Goal: Transaction & Acquisition: Book appointment/travel/reservation

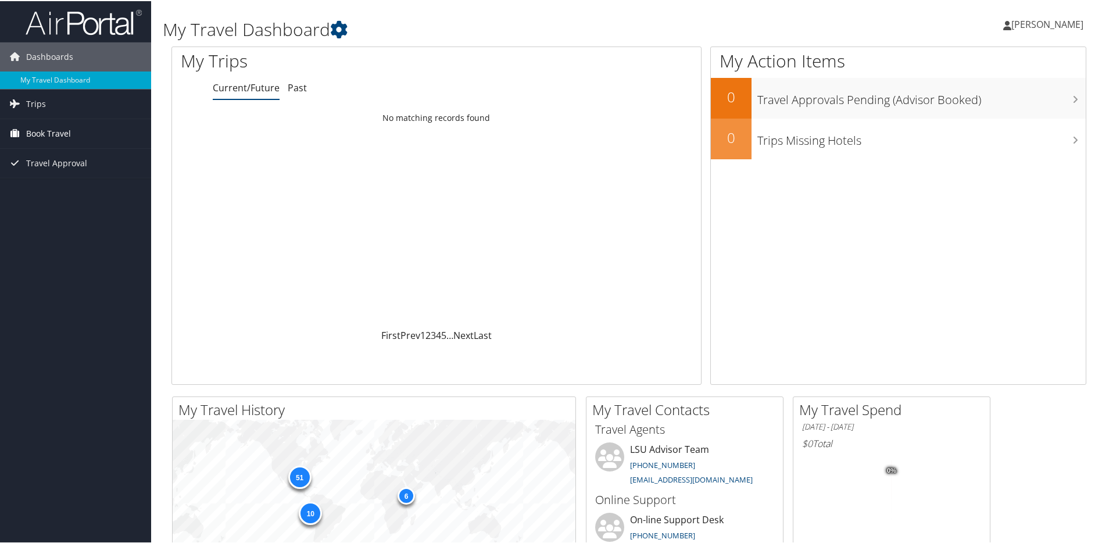
click at [43, 131] on span "Book Travel" at bounding box center [48, 132] width 45 height 29
click at [58, 173] on link "Book/Manage Online Trips" at bounding box center [75, 172] width 151 height 17
click at [41, 126] on span "Book Travel" at bounding box center [48, 132] width 45 height 29
click at [65, 170] on link "Book/Manage Online Trips" at bounding box center [75, 172] width 151 height 17
click at [85, 174] on link "Book/Manage Online Trips" at bounding box center [75, 172] width 151 height 17
